Goal: Transaction & Acquisition: Purchase product/service

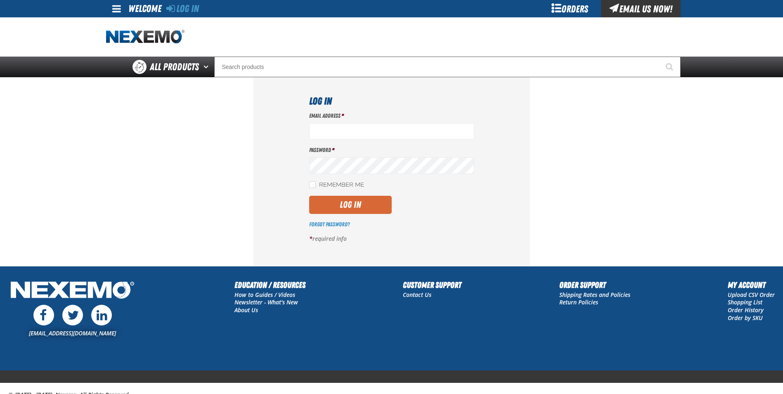
type input "[EMAIL_ADDRESS][DOMAIN_NAME]"
click at [350, 206] on button "Log In" at bounding box center [350, 205] width 83 height 18
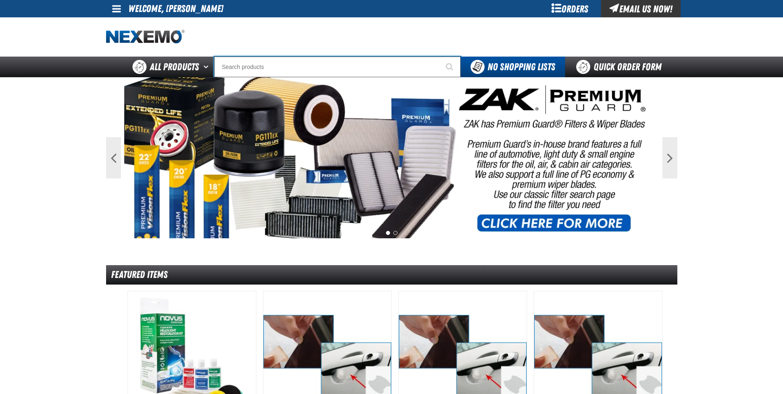
click at [332, 65] on input "Search" at bounding box center [337, 67] width 247 height 21
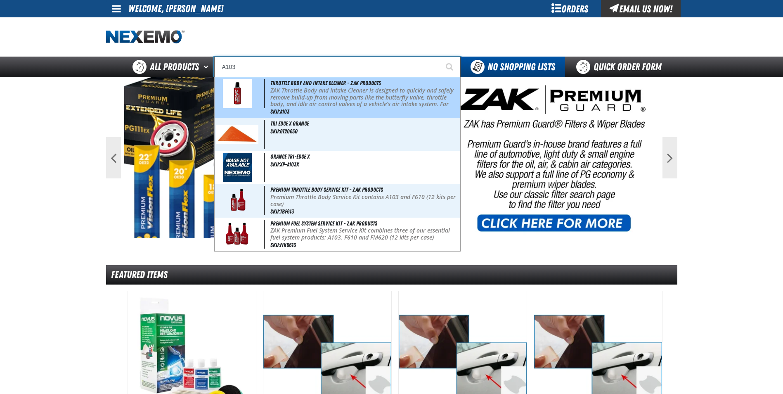
click at [336, 94] on p "ZAK Throttle Body and Intake Cleaner is designed to quickly and safely remove b…" at bounding box center [365, 101] width 188 height 28
type input "Throttle Body and Intake Cleaner - ZAK Products"
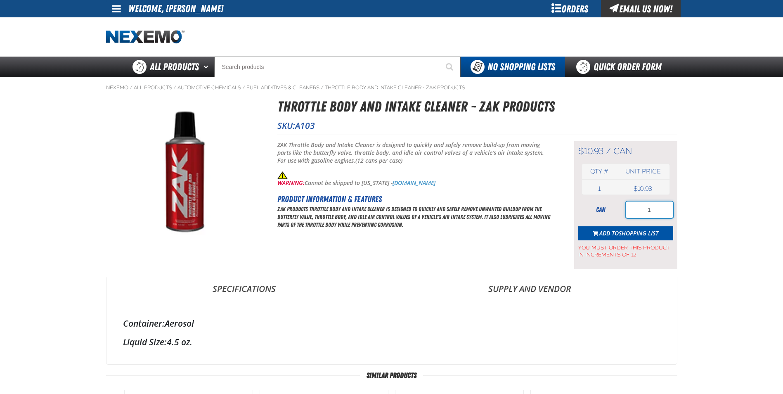
drag, startPoint x: 657, startPoint y: 206, endPoint x: 621, endPoint y: 210, distance: 36.6
click at [621, 210] on div "can 1" at bounding box center [626, 210] width 95 height 17
type input "48"
click at [619, 233] on span "Shopping List" at bounding box center [639, 233] width 40 height 8
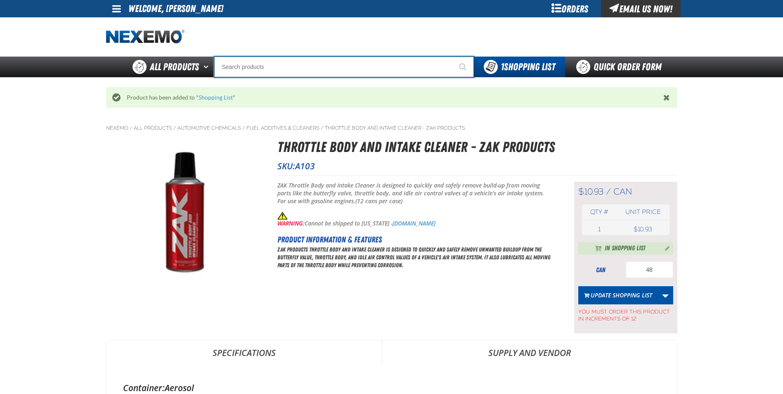
click at [273, 63] on input "Search" at bounding box center [344, 67] width 260 height 21
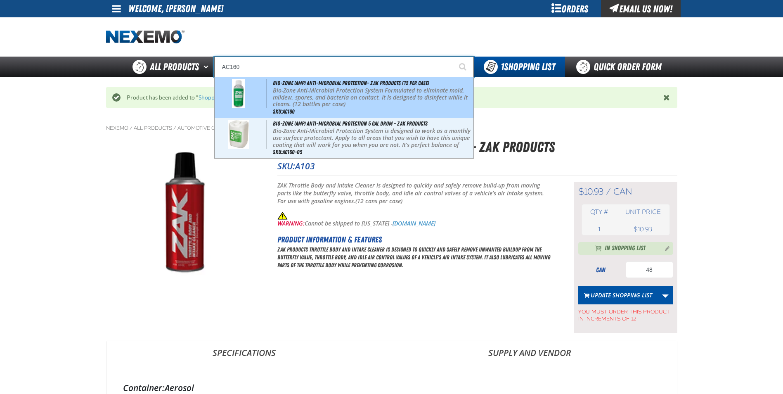
click at [316, 104] on p "Bio-Zone Anti-Microbial Protection System Formulated to eliminate mold, mildew,…" at bounding box center [372, 97] width 199 height 21
type input "Bio-Zone (AMP) Anti-Microbial Protection- ZAK Products (12 per case)"
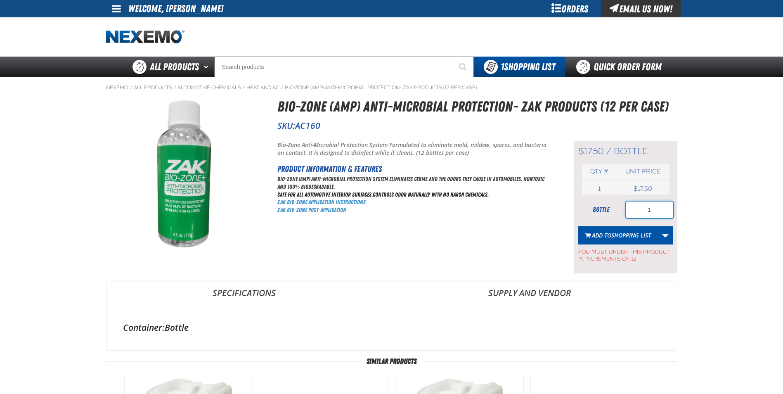
click at [658, 209] on input "1" at bounding box center [649, 210] width 47 height 17
type input "12"
click at [620, 236] on span "Shopping List" at bounding box center [632, 235] width 40 height 8
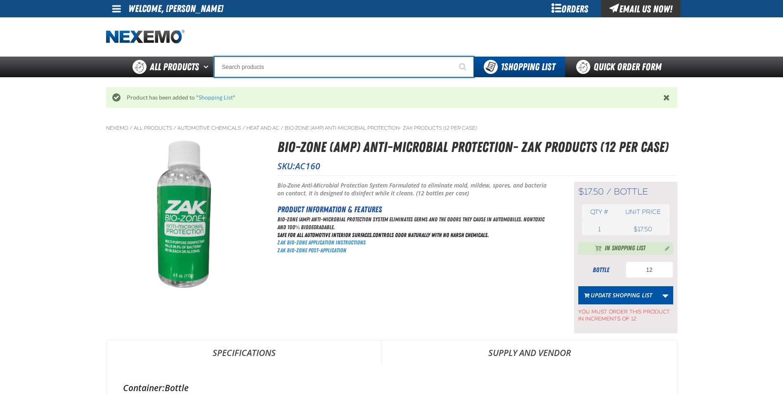
click at [263, 66] on input "Search" at bounding box center [344, 67] width 260 height 21
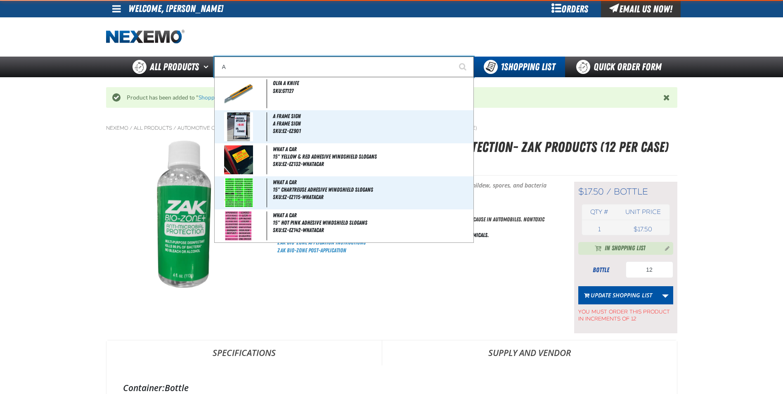
type input "AC"
type input "AC Power Booster - ZAK Products"
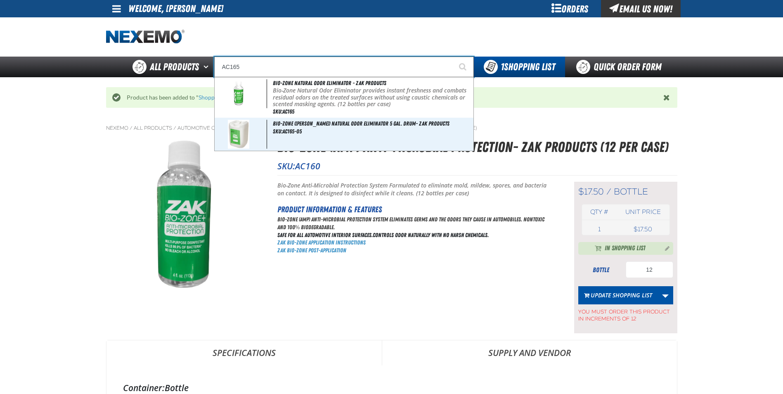
type input "AC165"
click at [453, 57] on button "Start Searching" at bounding box center [463, 67] width 21 height 21
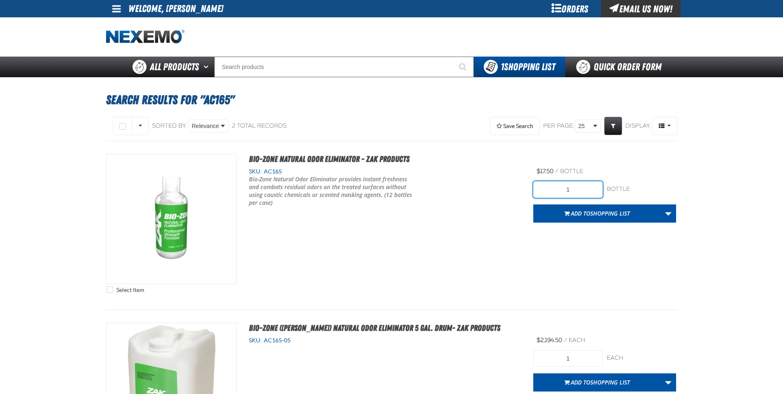
click at [594, 189] on input "1" at bounding box center [568, 189] width 69 height 17
type input "12"
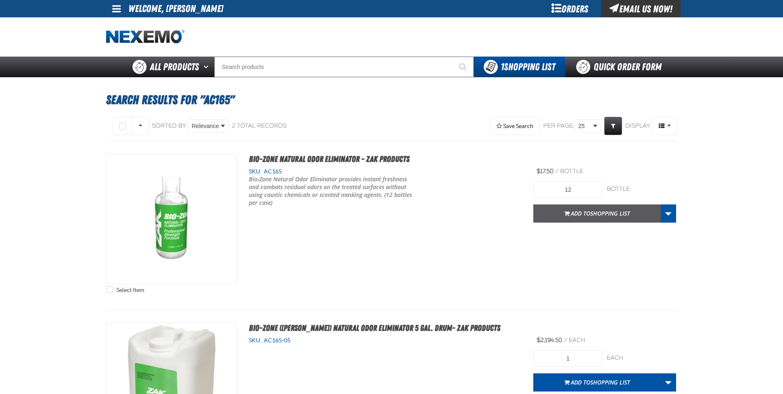
drag, startPoint x: 600, startPoint y: 213, endPoint x: 596, endPoint y: 212, distance: 4.3
click at [600, 212] on span "Shopping List" at bounding box center [611, 213] width 40 height 8
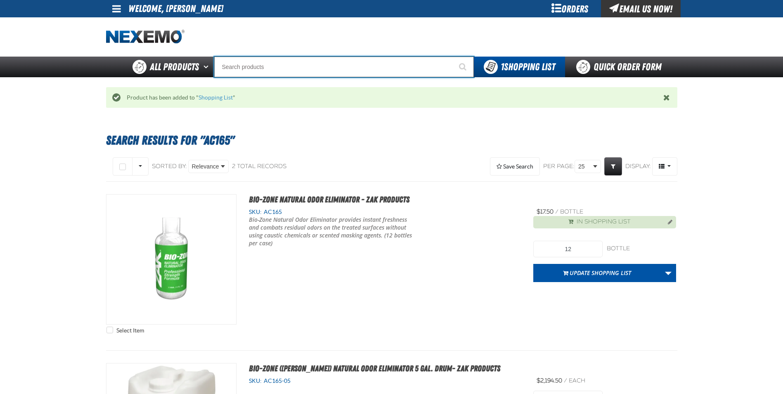
click at [270, 65] on input "Search" at bounding box center [344, 67] width 260 height 21
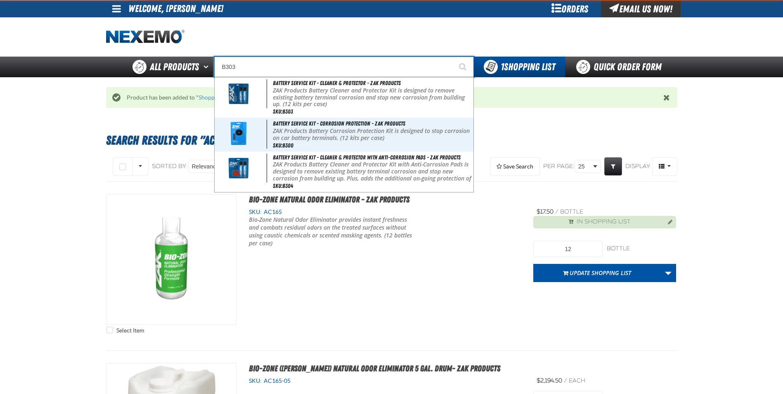
type input "B303"
click at [453, 57] on button "Start Searching" at bounding box center [463, 67] width 21 height 21
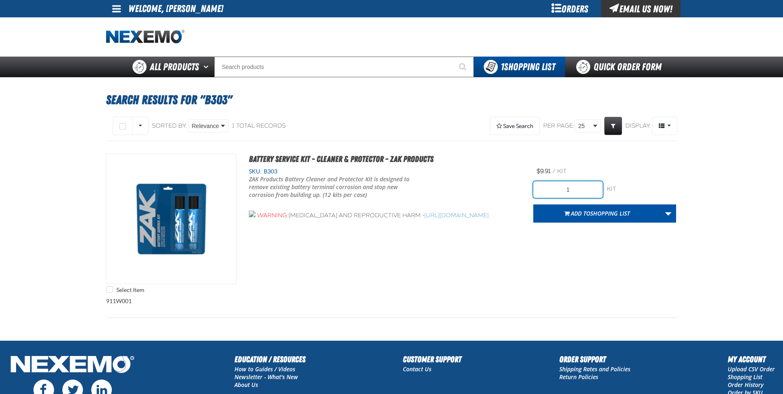
click at [581, 190] on input "1" at bounding box center [568, 189] width 69 height 17
type input "24"
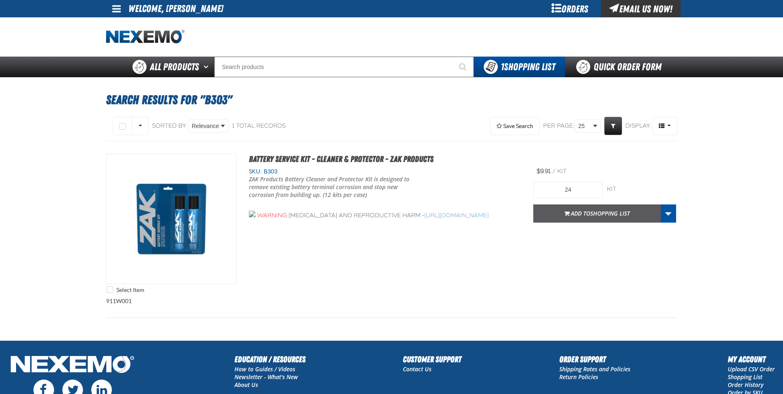
click at [574, 212] on span "Add to Shopping List" at bounding box center [600, 213] width 59 height 8
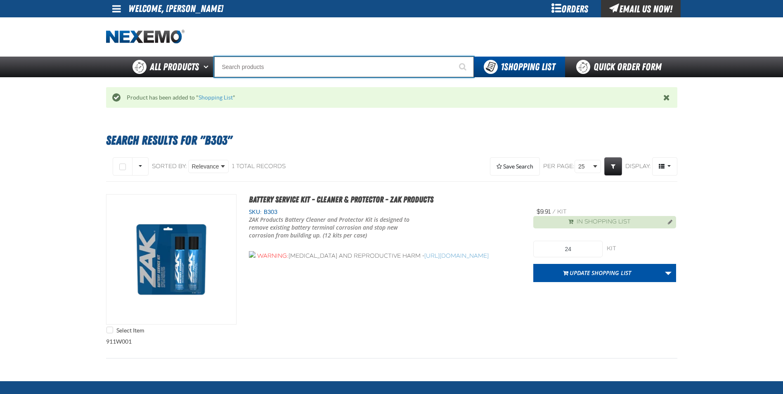
click at [248, 63] on input "Search" at bounding box center [344, 67] width 260 height 21
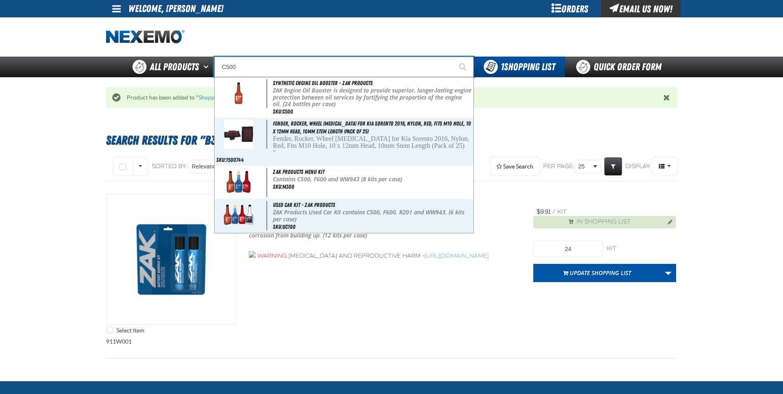
type input "C500"
click at [453, 57] on button "Start Searching" at bounding box center [463, 67] width 21 height 21
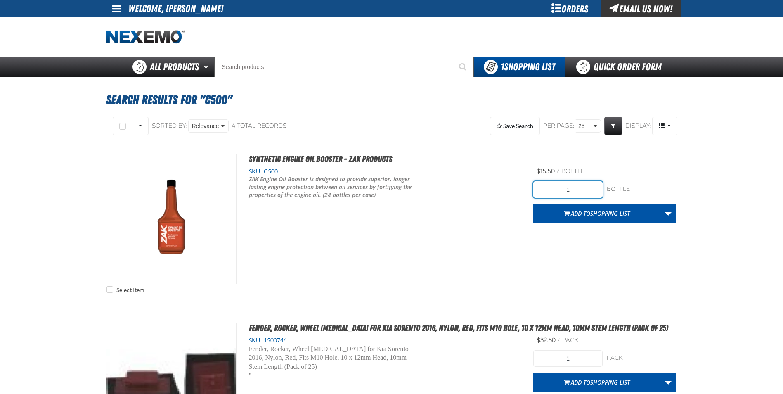
click at [582, 191] on input "1" at bounding box center [568, 189] width 69 height 17
type input "120"
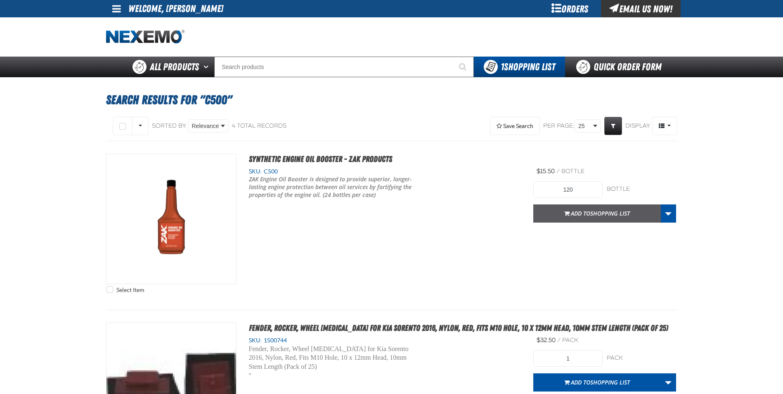
drag, startPoint x: 579, startPoint y: 218, endPoint x: 573, endPoint y: 214, distance: 6.8
click at [578, 218] on button "Add to Shopping List" at bounding box center [598, 213] width 128 height 18
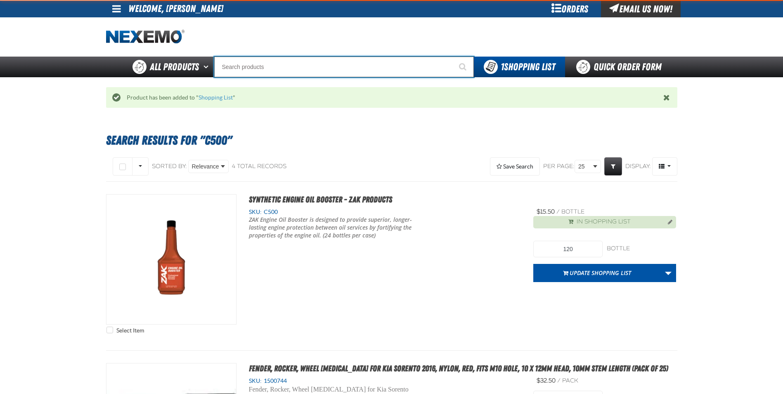
click at [231, 67] on input "Search" at bounding box center [344, 67] width 260 height 21
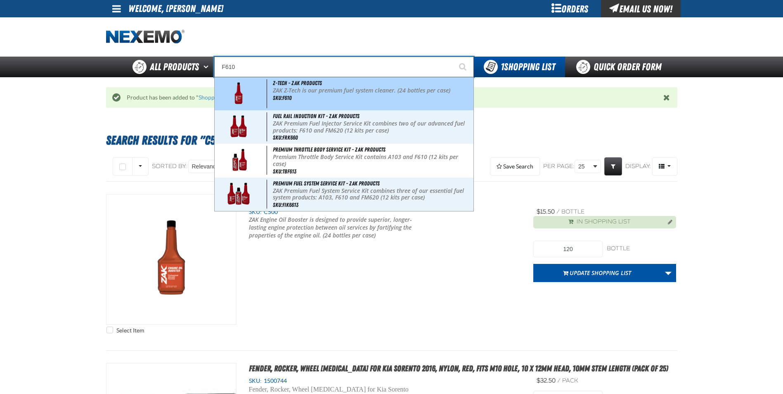
click at [309, 101] on div "Z-Tech - ZAK Products ZAK Z-Tech is our premium fuel system cleaner. (24 bottle…" at bounding box center [344, 93] width 259 height 33
type input "Z-Tech - ZAK Products"
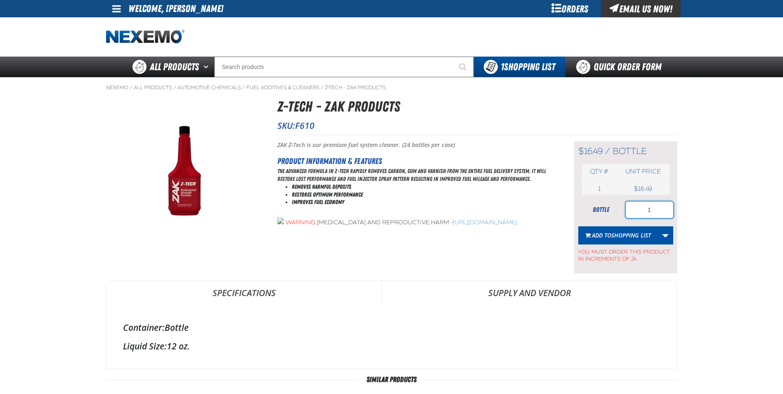
click at [668, 212] on input "1" at bounding box center [649, 210] width 47 height 17
type input "120"
click at [628, 235] on span "Shopping List" at bounding box center [632, 235] width 40 height 8
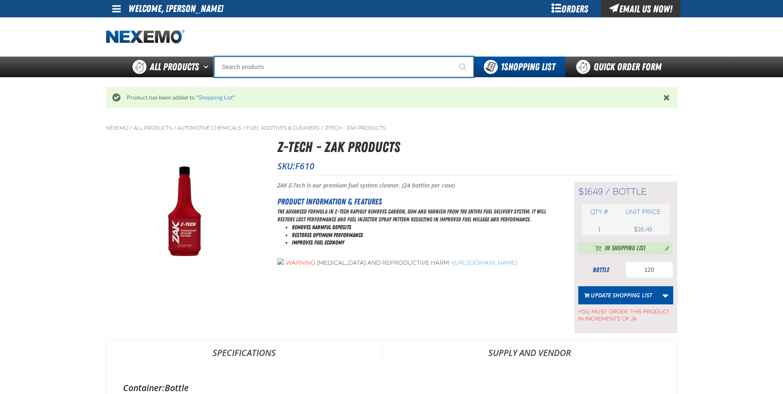
click at [266, 66] on input "Search" at bounding box center [344, 67] width 260 height 21
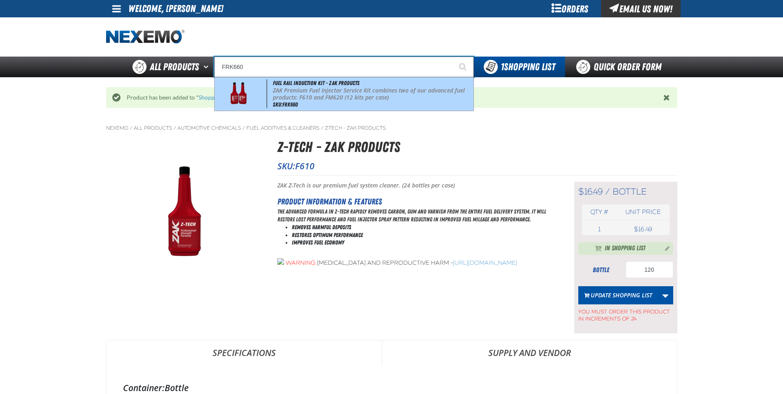
click at [371, 97] on p "ZAK Premium Fuel Injector Service Kit combines two of our advanced fuel product…" at bounding box center [372, 94] width 199 height 14
type input "Fuel Rail Induction Kit - ZAK Products"
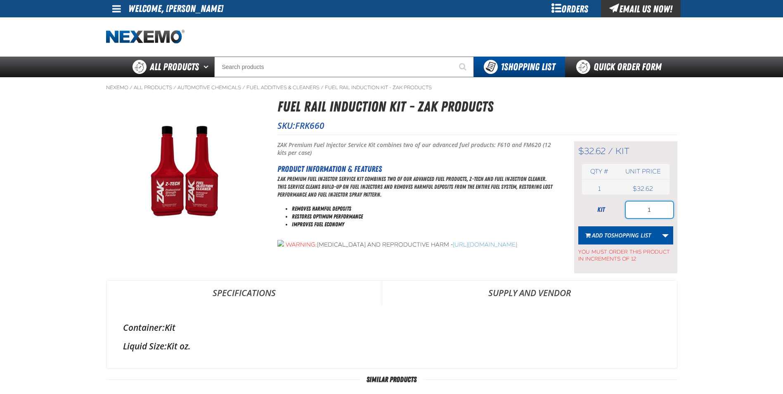
click at [658, 210] on input "1" at bounding box center [649, 210] width 47 height 17
click at [658, 211] on input "1" at bounding box center [649, 210] width 47 height 17
type input "24"
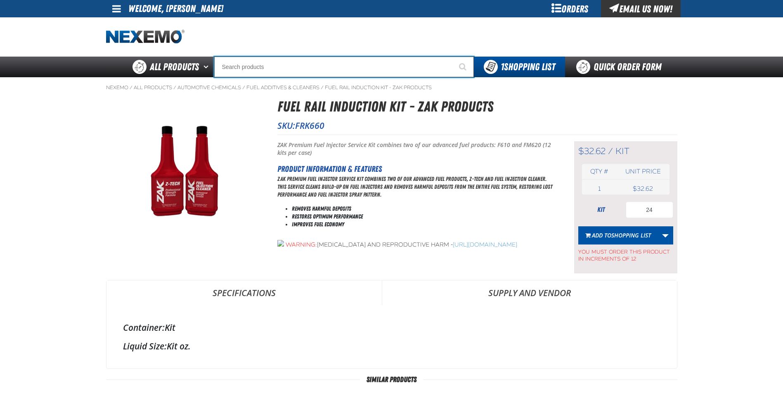
click at [271, 68] on input "Search" at bounding box center [344, 67] width 260 height 21
type input "R"
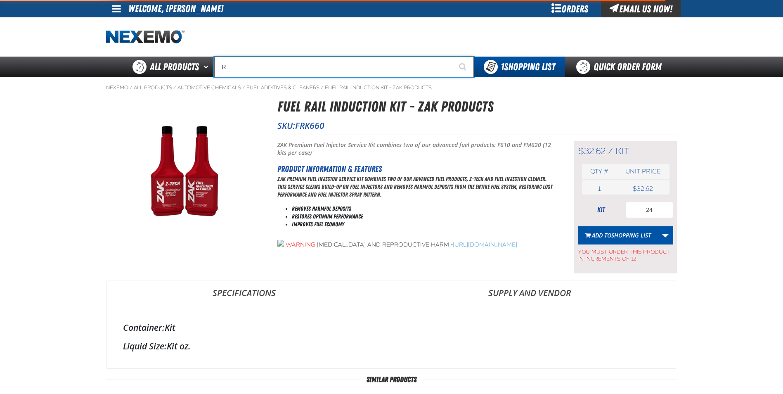
type input "ROADSIDE R"
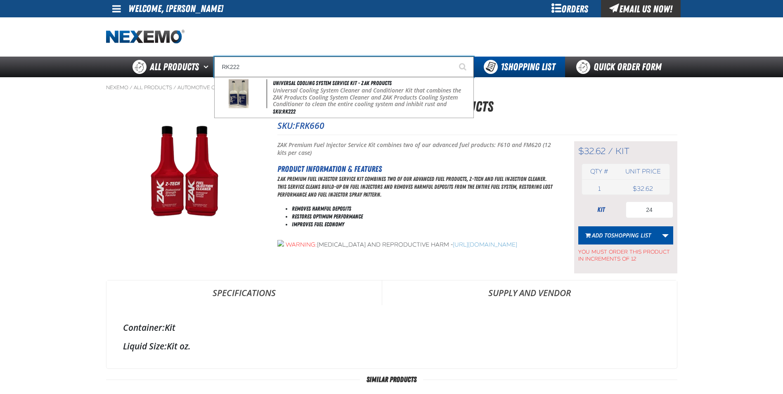
type input "RK222"
click at [453, 57] on button "Start Searching" at bounding box center [463, 67] width 21 height 21
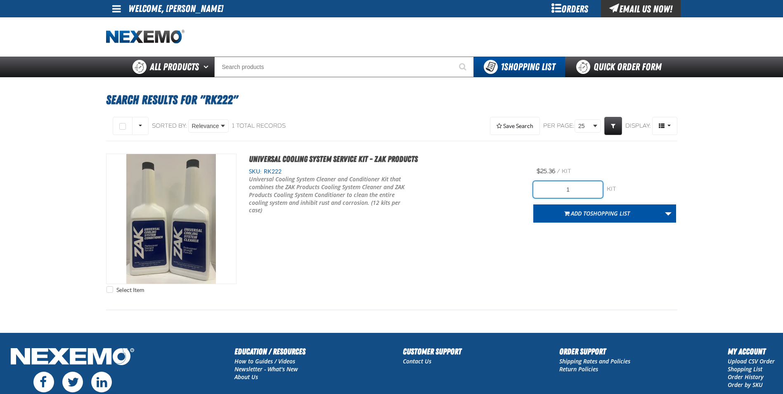
click at [582, 191] on input "1" at bounding box center [568, 189] width 69 height 17
type input "24"
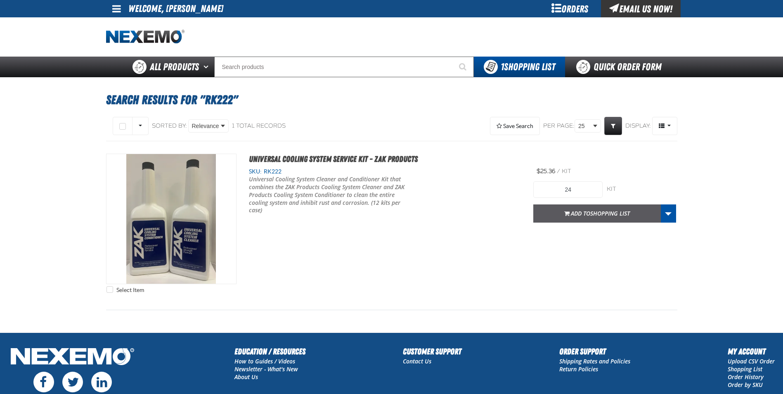
click at [583, 213] on span "Add to Shopping List" at bounding box center [600, 213] width 59 height 8
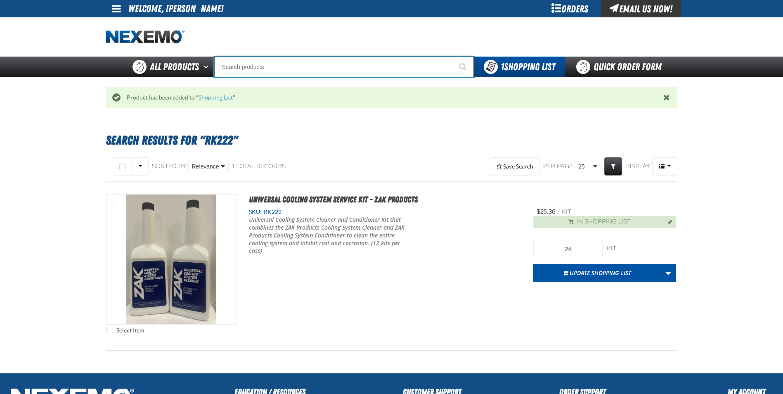
click at [287, 64] on input "Search" at bounding box center [344, 67] width 260 height 21
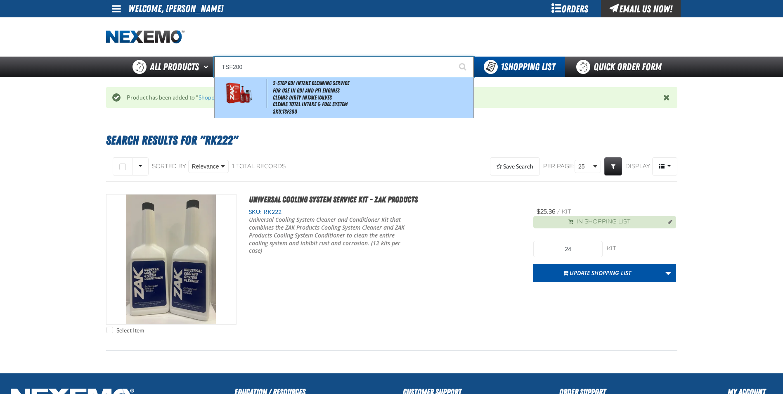
click at [332, 105] on li "Cleans Total Intake & Fuel System" at bounding box center [372, 104] width 199 height 7
type input "2-Step GDI Intake Cleaning Service"
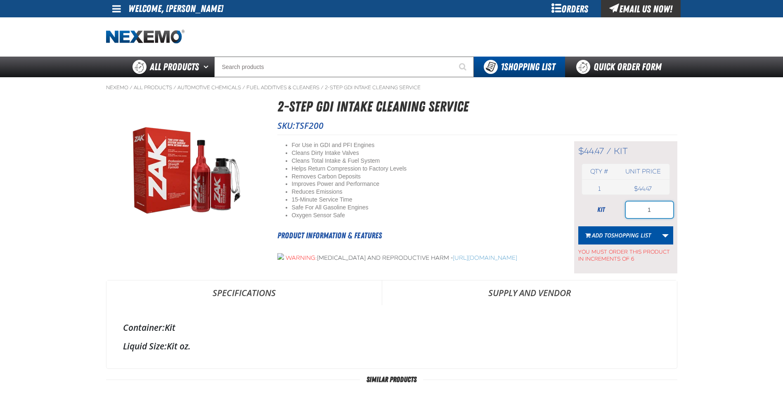
click at [664, 210] on input "1" at bounding box center [649, 210] width 47 height 17
click at [665, 210] on input "1" at bounding box center [649, 210] width 47 height 17
type input "36"
click at [636, 239] on button "Add to Shopping List" at bounding box center [619, 235] width 80 height 18
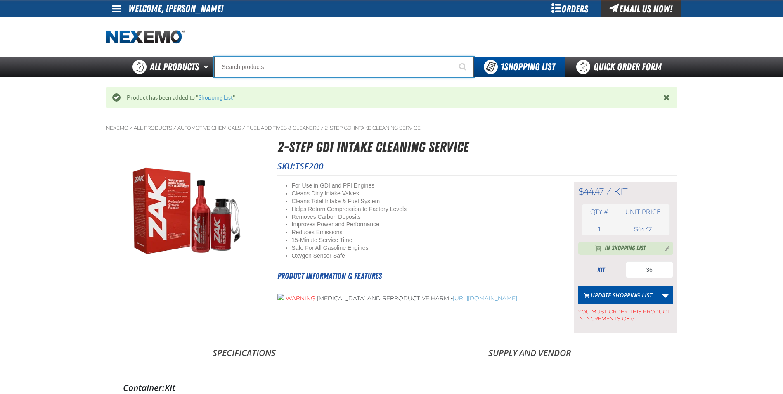
click at [263, 66] on input "Search" at bounding box center [344, 67] width 260 height 21
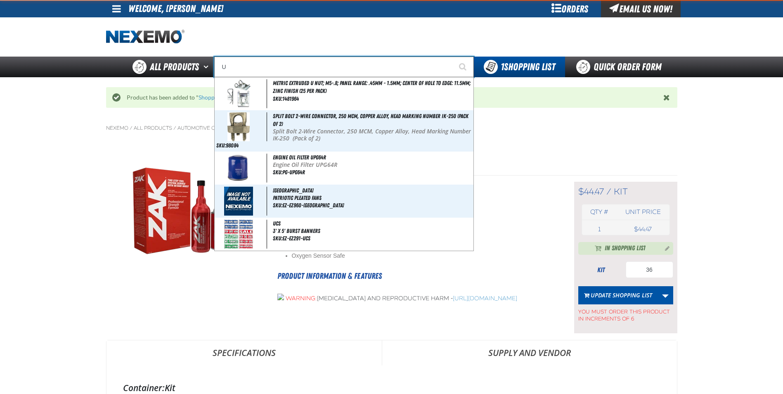
type input "UC"
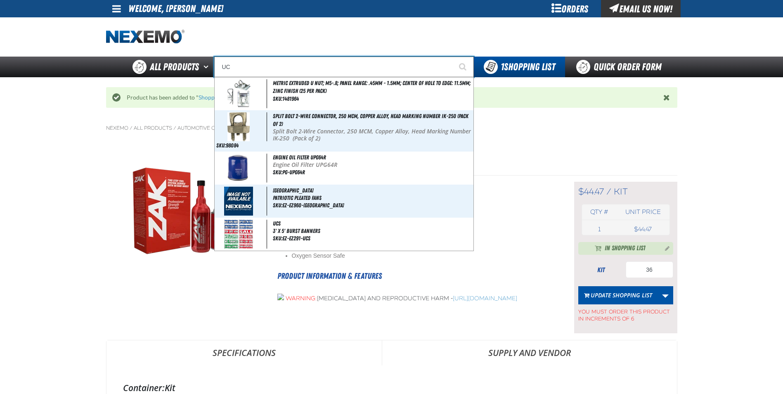
type input "UC RED"
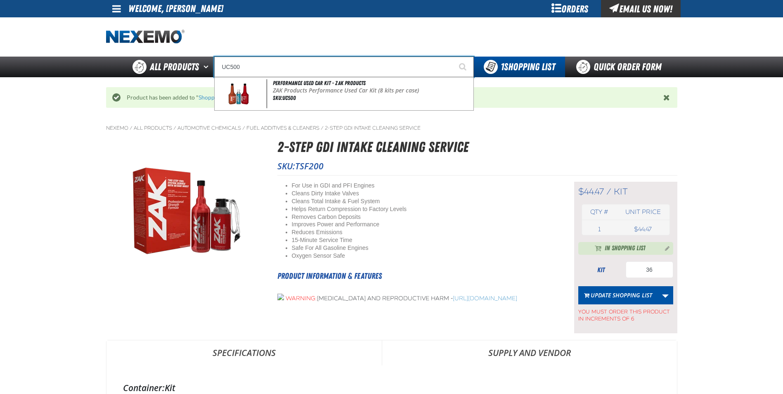
type input "UC500"
click at [453, 57] on button "Start Searching" at bounding box center [463, 67] width 21 height 21
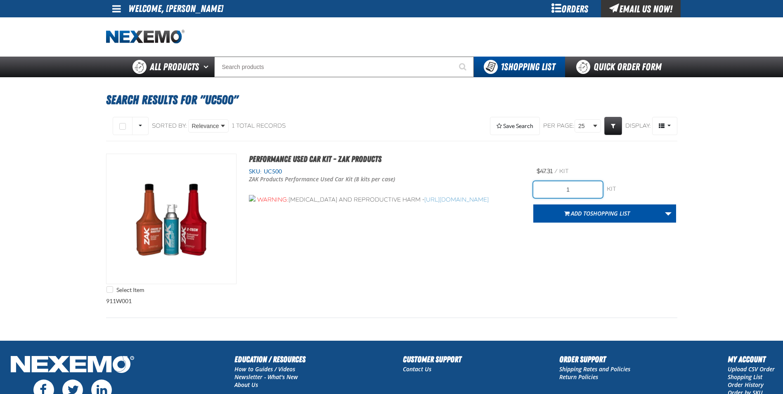
click at [580, 190] on input "1" at bounding box center [568, 189] width 69 height 17
type input "40"
click at [549, 249] on div "Select Item Performance Used Car Kit - ZAK Products SKU: UC500 ZAK Products Per…" at bounding box center [392, 226] width 572 height 144
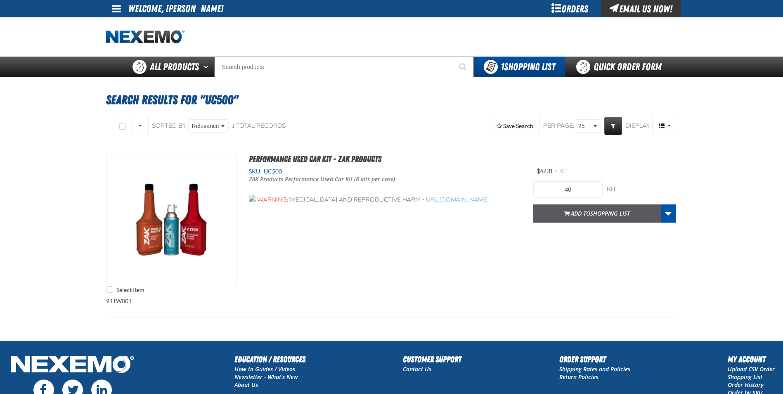
drag, startPoint x: 600, startPoint y: 211, endPoint x: 490, endPoint y: 262, distance: 120.7
click at [600, 211] on span "Shopping List" at bounding box center [611, 213] width 40 height 8
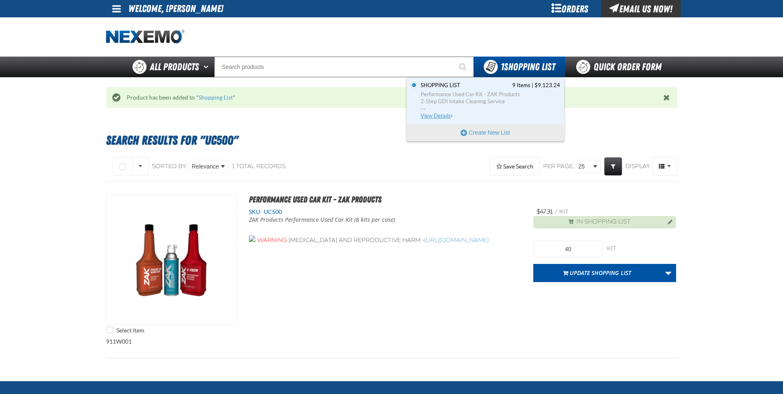
click at [429, 115] on span "View Details" at bounding box center [437, 116] width 33 height 6
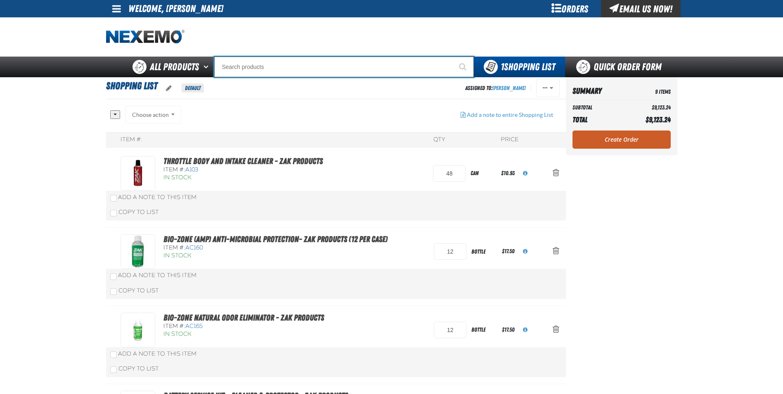
click at [277, 65] on input "Search" at bounding box center [344, 67] width 260 height 21
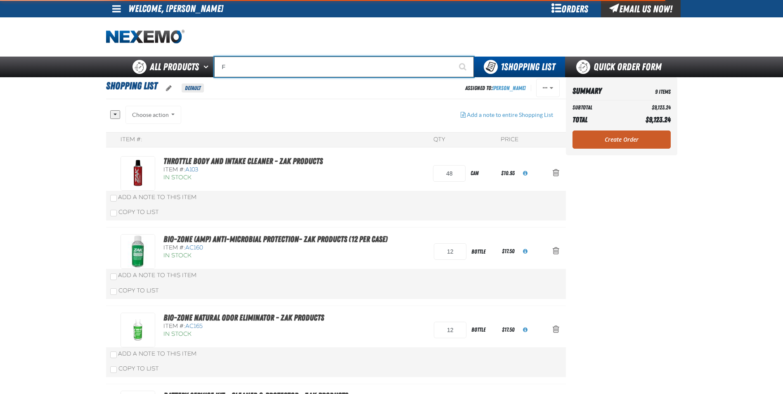
type input "FR"
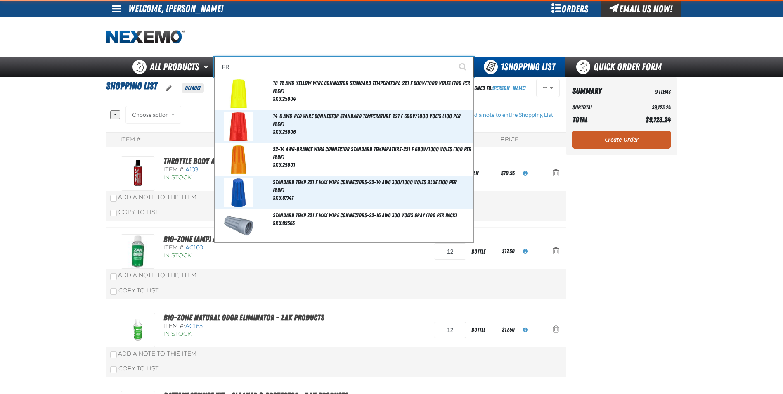
type input "FROM"
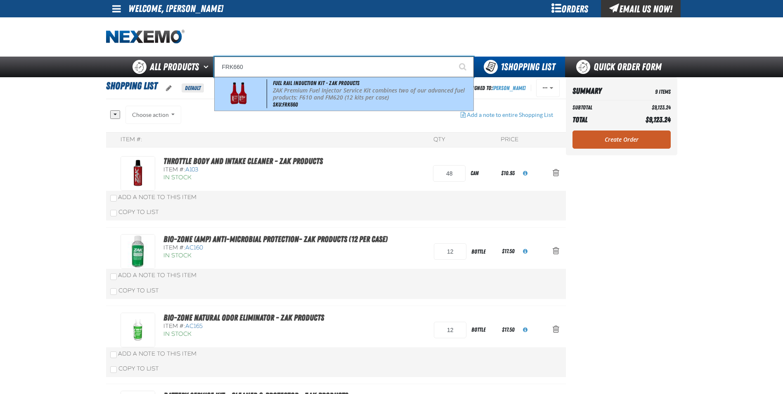
click at [348, 92] on p "ZAK Premium Fuel Injector Service Kit combines two of our advanced fuel product…" at bounding box center [372, 94] width 199 height 14
type input "Fuel Rail Induction Kit - ZAK Products"
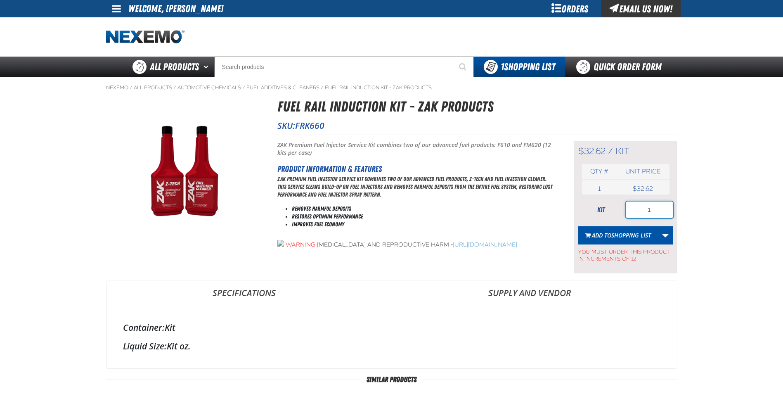
click at [657, 210] on input "1" at bounding box center [649, 210] width 47 height 17
type input "24"
click at [610, 234] on span "Add to Shopping List" at bounding box center [621, 235] width 59 height 8
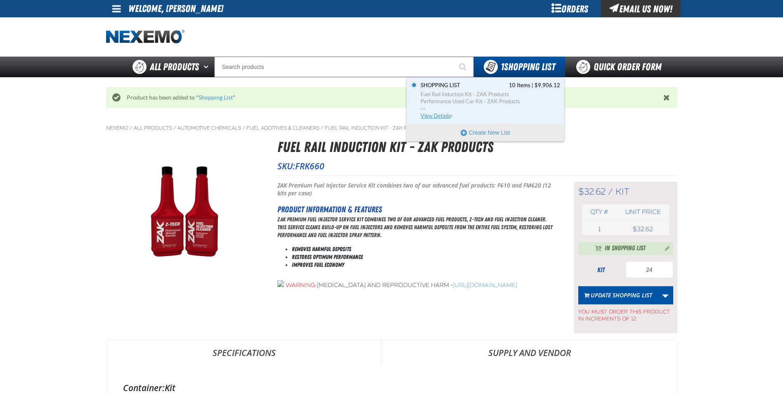
click at [446, 116] on span "View Details" at bounding box center [437, 116] width 33 height 6
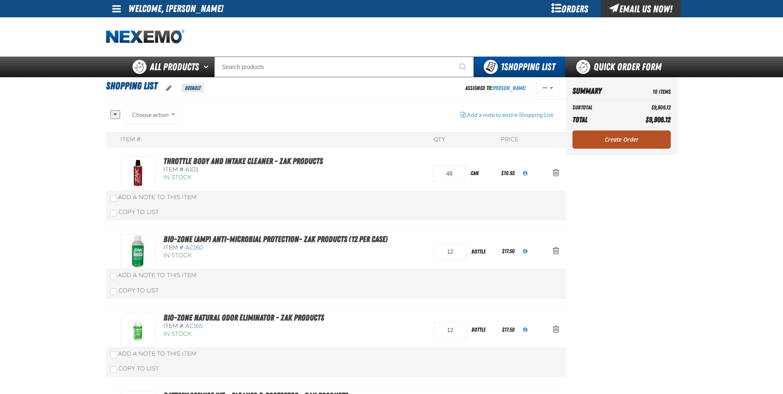
click at [602, 136] on link "Create Order" at bounding box center [622, 140] width 98 height 18
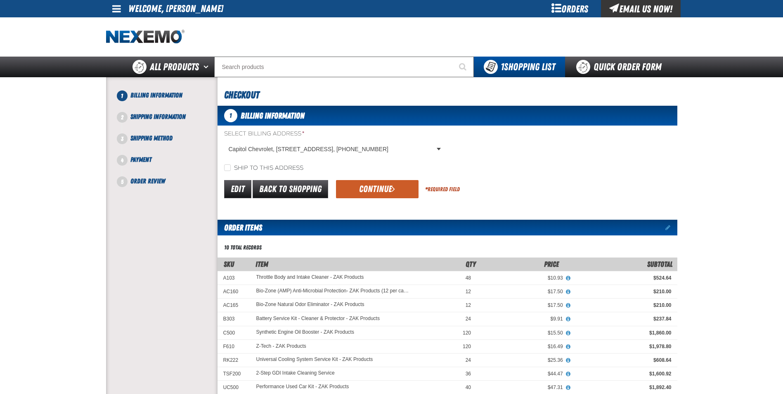
click at [373, 188] on button "Continue" at bounding box center [377, 189] width 83 height 18
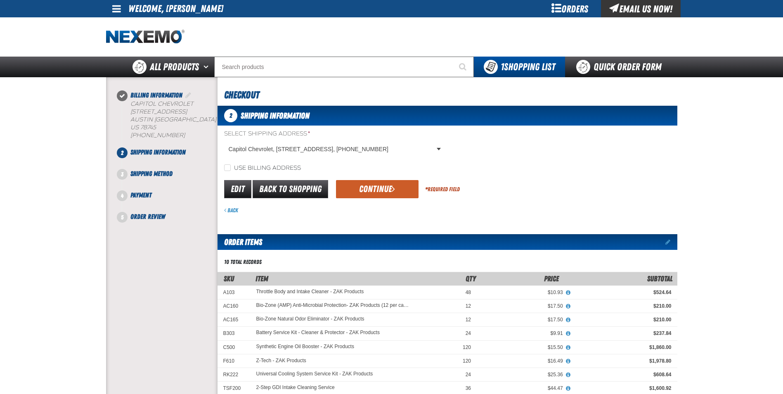
click at [364, 186] on button "Continue" at bounding box center [377, 189] width 83 height 18
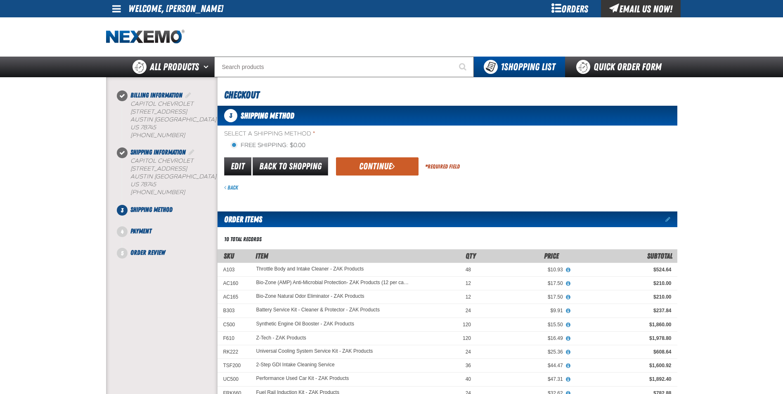
click at [377, 166] on button "Continue" at bounding box center [377, 166] width 83 height 18
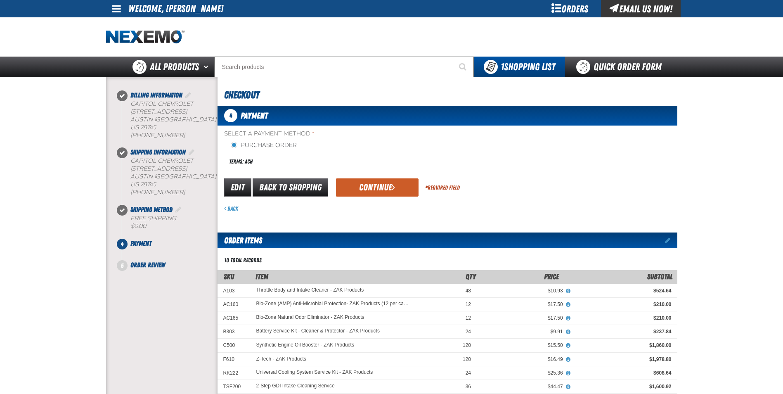
click at [373, 183] on button "Continue" at bounding box center [377, 187] width 83 height 18
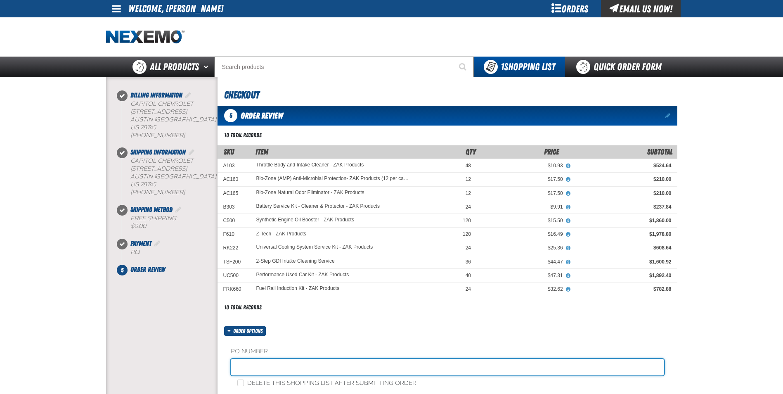
click at [305, 368] on input "text" at bounding box center [448, 367] width 434 height 17
type input "[PERSON_NAME]"
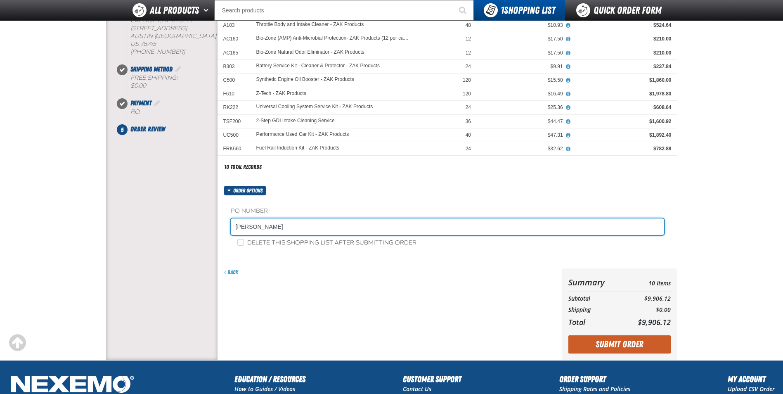
scroll to position [124, 0]
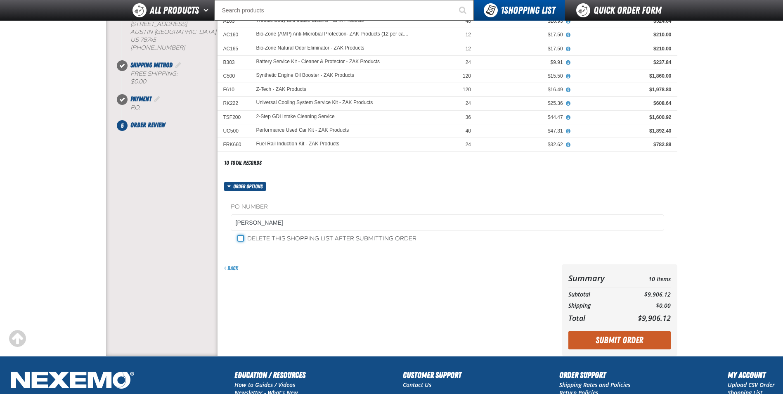
click at [242, 240] on input "Delete this shopping list after submitting order" at bounding box center [240, 238] width 7 height 7
checkbox input "true"
click at [631, 342] on button "Submit Order" at bounding box center [620, 340] width 102 height 18
